Goal: Information Seeking & Learning: Learn about a topic

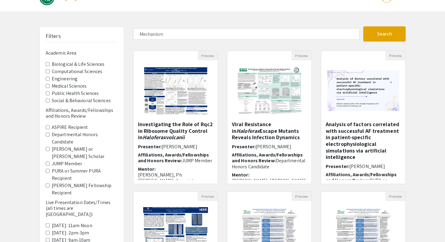
scroll to position [74, 0]
click at [260, 133] on h5 "Viral Resistance in Haloferax Escape Mutants Reveals Infection Dynamics" at bounding box center [269, 131] width 75 height 20
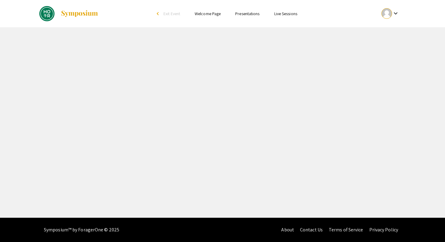
select select "custom"
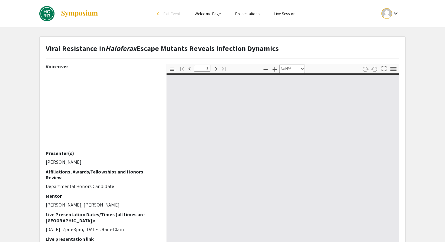
type input "0"
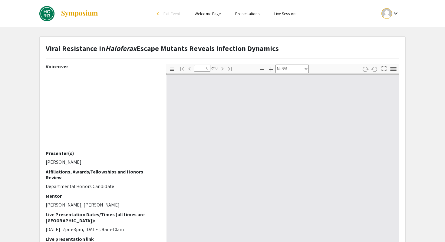
select select "auto"
type input "1"
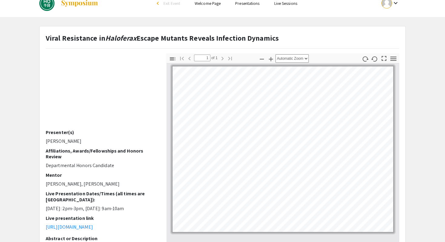
scroll to position [11, 0]
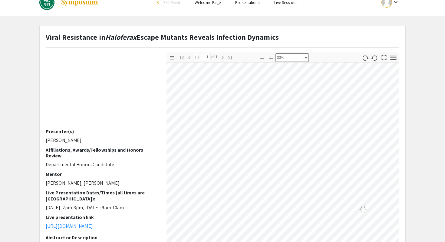
select select "custom"
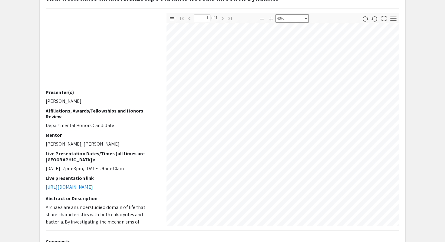
scroll to position [71, 311]
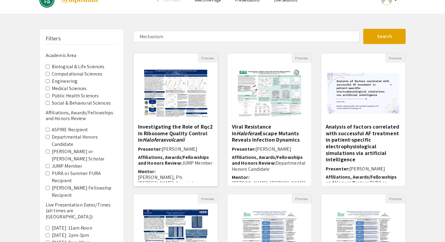
scroll to position [15, 0]
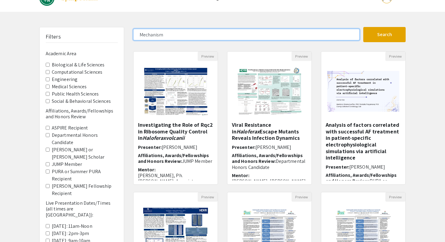
drag, startPoint x: 176, startPoint y: 39, endPoint x: 115, endPoint y: 28, distance: 62.7
click at [115, 28] on div "Filters Academic Area Biological & Life Sciences Computational Sciences Enginee…" at bounding box center [222, 187] width 375 height 320
type input "proposal"
click at [363, 27] on button "Search" at bounding box center [384, 34] width 42 height 15
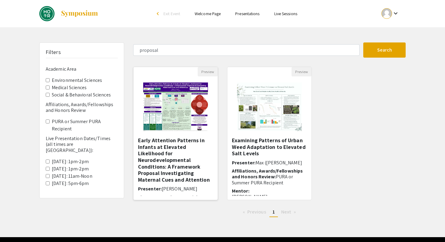
click at [166, 146] on h5 "Early Attention Patterns in Infants at Elevated Likelihood for Neurodevelopment…" at bounding box center [175, 160] width 75 height 46
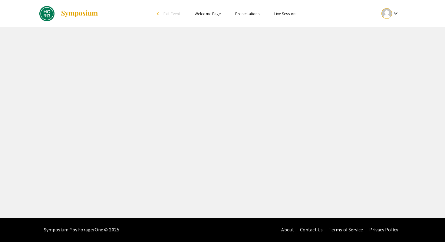
select select "custom"
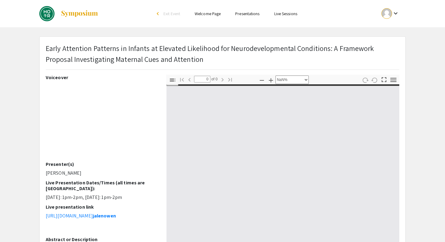
type input "1"
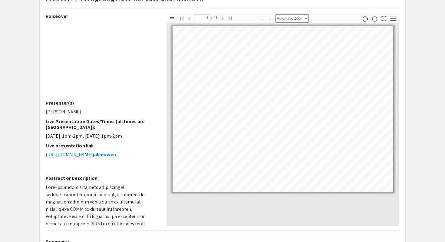
scroll to position [62, 0]
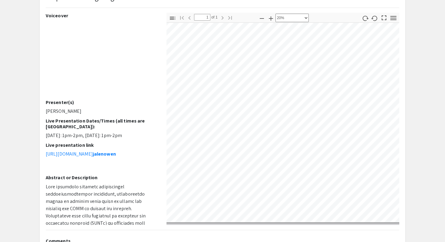
select select "custom"
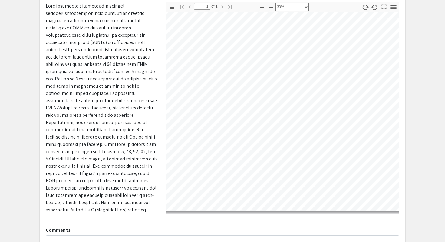
scroll to position [74, 0]
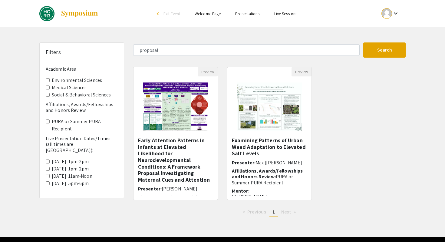
click at [280, 154] on h5 "Examining Patterns of Urban Weed Adaptation to Elevated Salt Levels" at bounding box center [269, 147] width 75 height 20
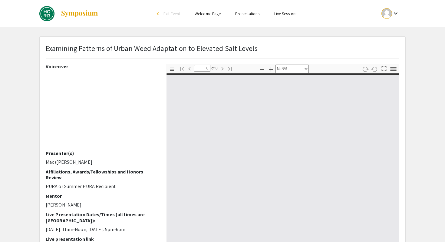
select select "auto"
type input "1"
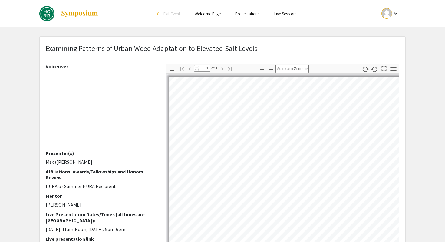
select select "auto"
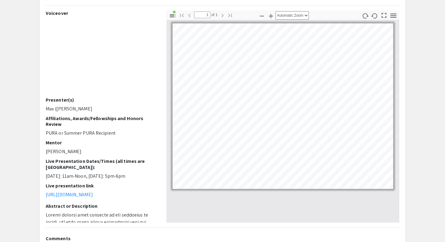
scroll to position [53, 0]
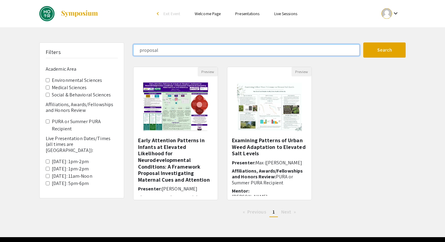
drag, startPoint x: 165, startPoint y: 50, endPoint x: 132, endPoint y: 46, distance: 33.3
click at [132, 46] on div "proposal" at bounding box center [246, 50] width 235 height 12
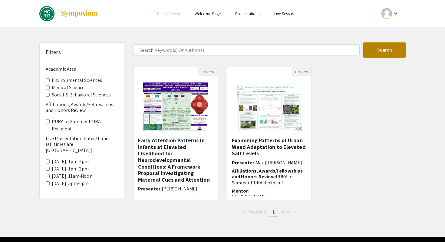
click at [375, 51] on button "Search" at bounding box center [384, 49] width 42 height 15
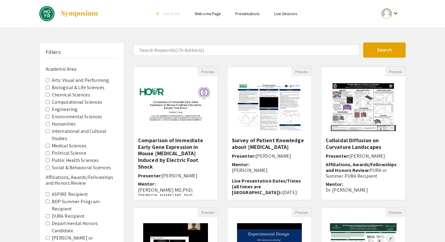
click at [48, 88] on Sciences "Biological & Life Sciences" at bounding box center [48, 87] width 4 height 4
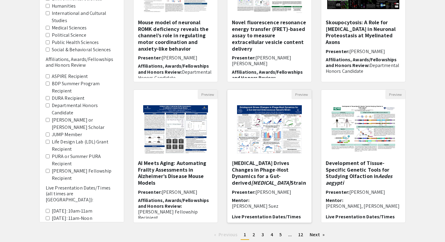
scroll to position [160, 0]
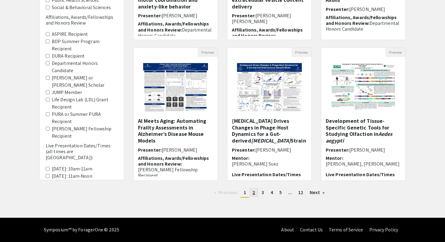
click at [254, 192] on span "2" at bounding box center [253, 192] width 3 height 6
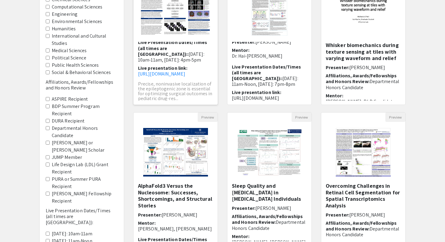
scroll to position [145, 0]
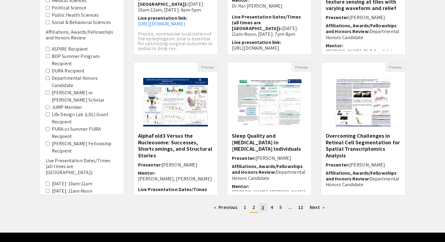
click at [261, 206] on link "page 3" at bounding box center [262, 206] width 8 height 9
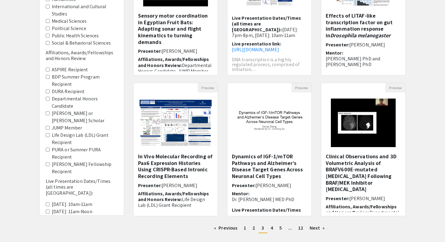
scroll to position [125, 0]
click at [270, 229] on link "page 4" at bounding box center [272, 227] width 8 height 9
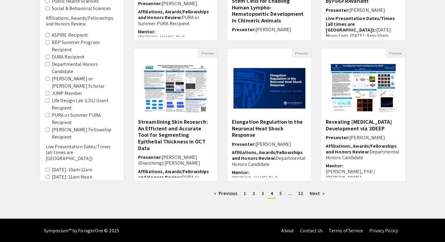
scroll to position [159, 0]
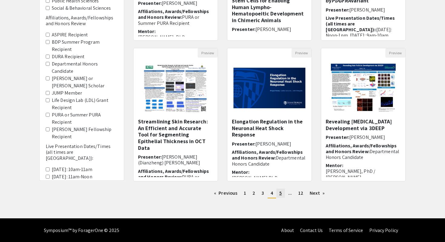
click at [279, 190] on span "5" at bounding box center [280, 192] width 2 height 6
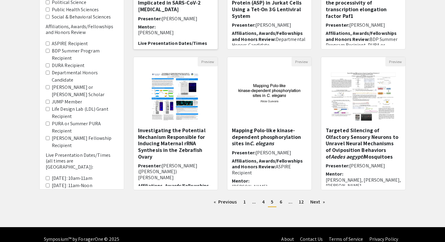
scroll to position [160, 0]
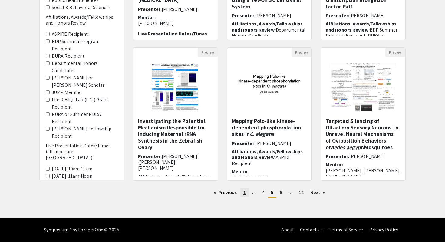
click at [246, 192] on link "page 1" at bounding box center [244, 192] width 8 height 9
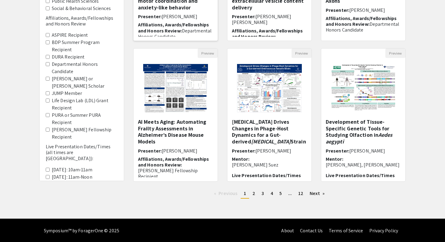
scroll to position [160, 0]
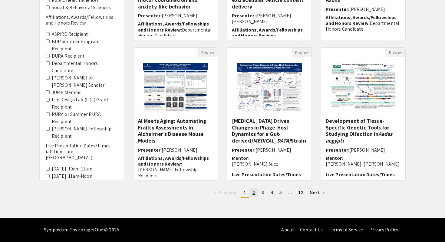
click at [254, 191] on span "2" at bounding box center [253, 192] width 3 height 6
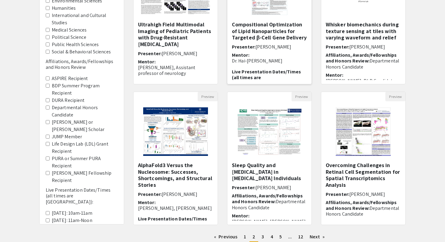
scroll to position [160, 0]
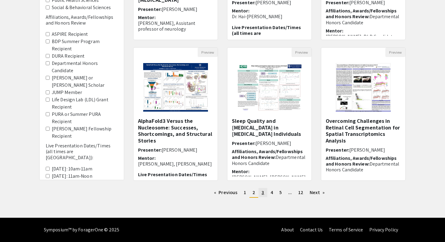
click at [263, 194] on span "3" at bounding box center [263, 192] width 2 height 6
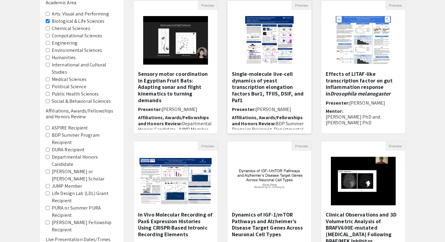
scroll to position [134, 0]
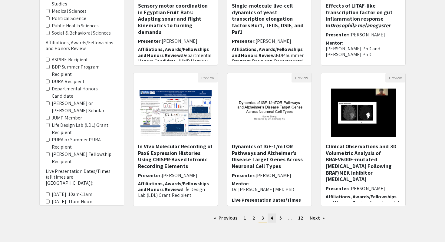
click at [272, 218] on span "4" at bounding box center [272, 217] width 2 height 6
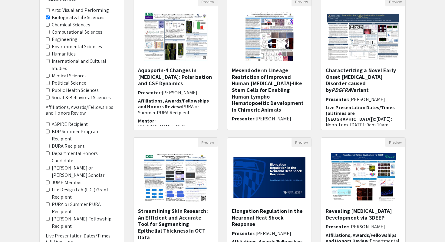
scroll to position [160, 0]
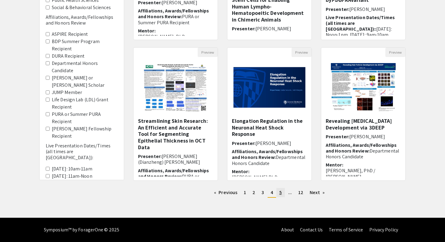
click at [280, 193] on span "5" at bounding box center [280, 192] width 2 height 6
